Goal: Information Seeking & Learning: Learn about a topic

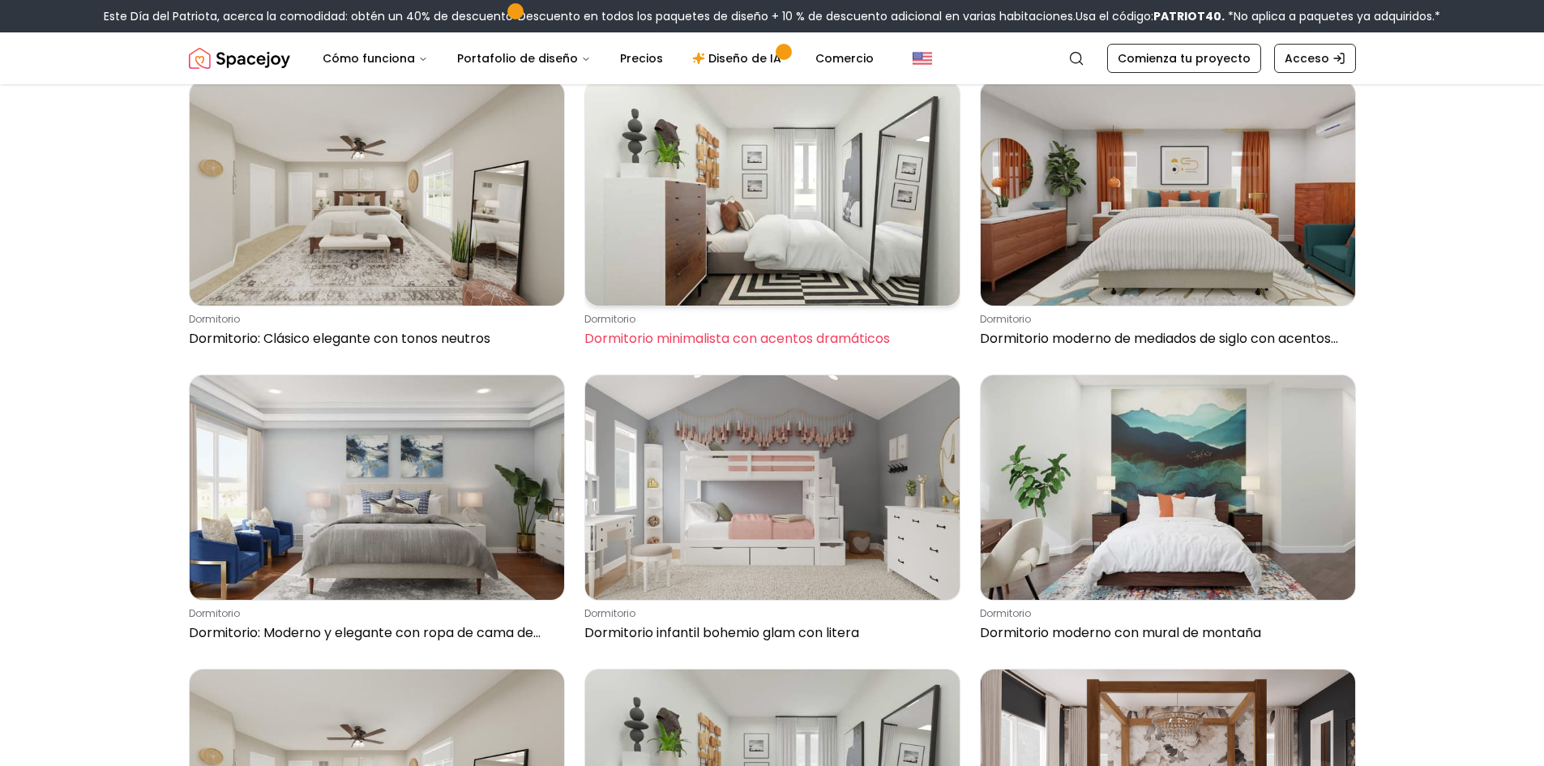
scroll to position [730, 0]
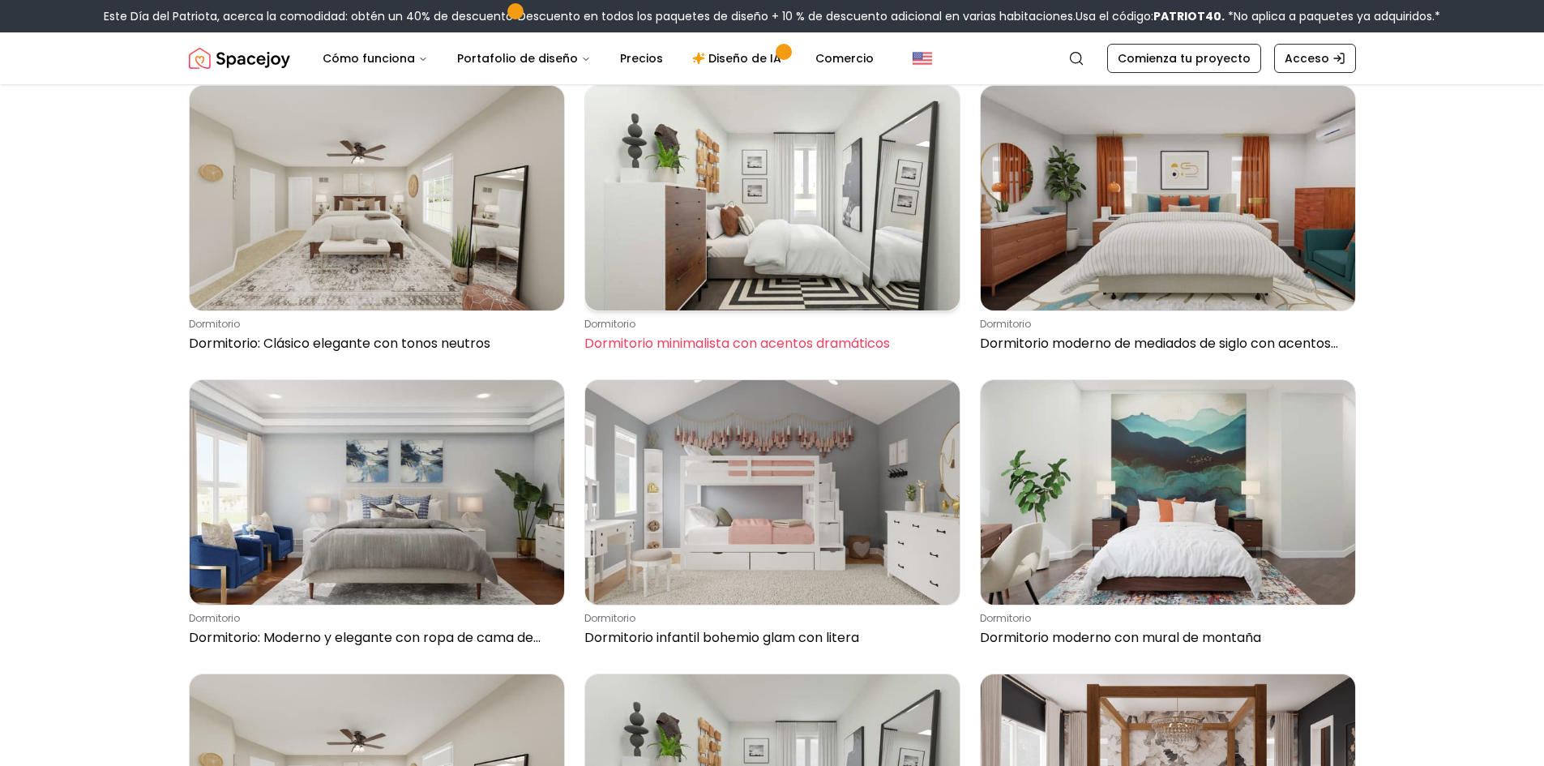
click at [799, 244] on img at bounding box center [772, 198] width 375 height 225
